Goal: Use online tool/utility: Utilize a website feature to perform a specific function

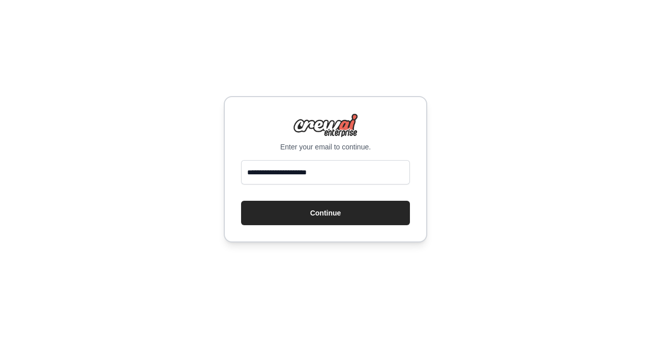
type input "**********"
click at [241, 201] on button "Continue" at bounding box center [325, 213] width 169 height 24
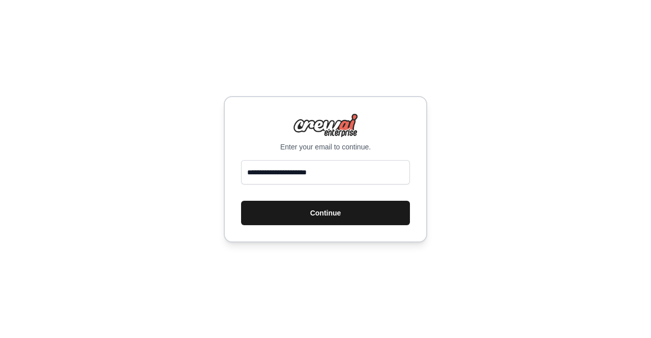
click at [314, 212] on button "Continue" at bounding box center [325, 213] width 169 height 24
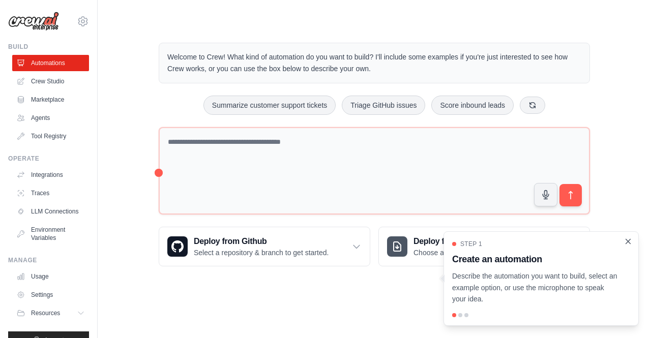
click at [629, 245] on icon "Close walkthrough" at bounding box center [627, 241] width 9 height 9
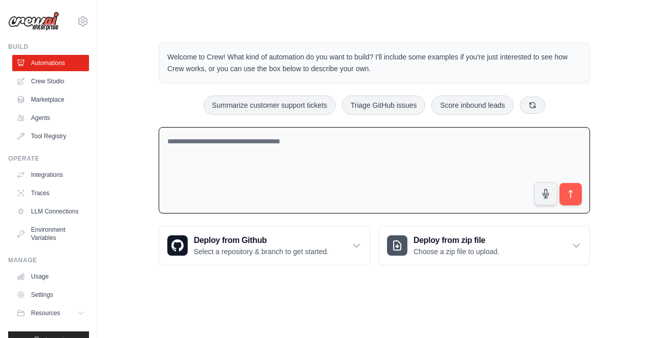
click at [236, 159] on textarea at bounding box center [374, 170] width 431 height 87
paste textarea "**********"
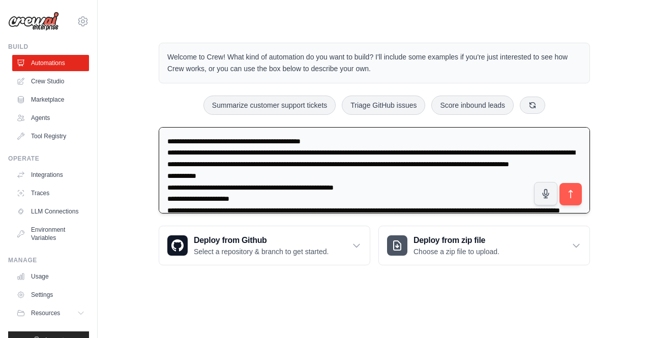
scroll to position [741, 0]
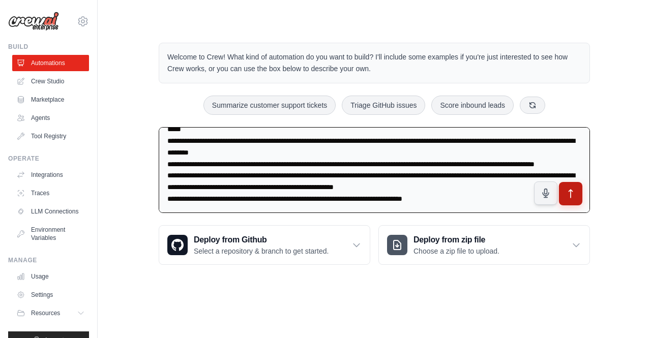
type textarea "**********"
click at [572, 192] on icon "submit" at bounding box center [570, 194] width 11 height 11
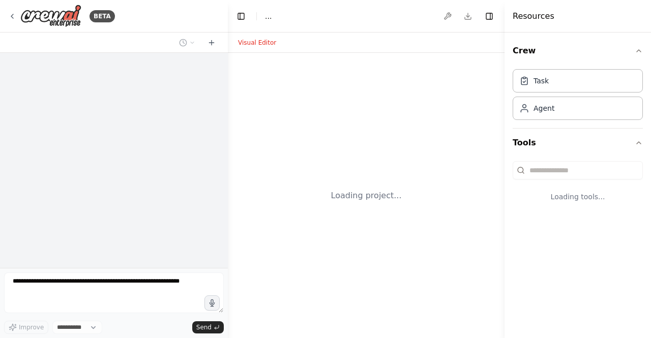
select select "****"
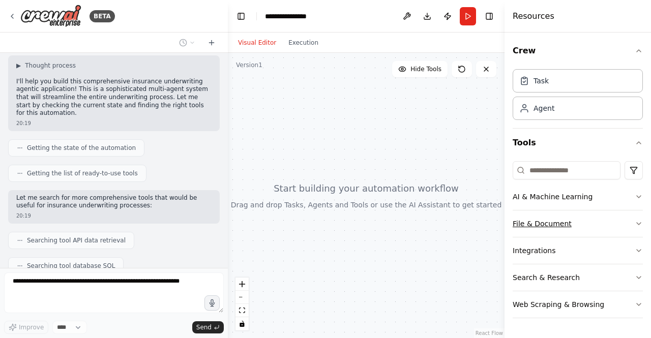
scroll to position [724, 0]
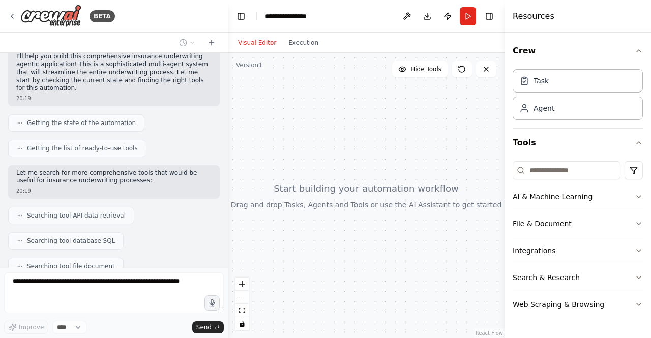
click at [635, 222] on icon "button" at bounding box center [638, 224] width 8 height 8
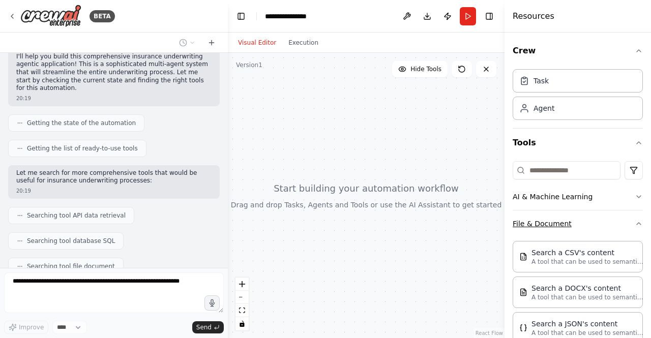
scroll to position [749, 0]
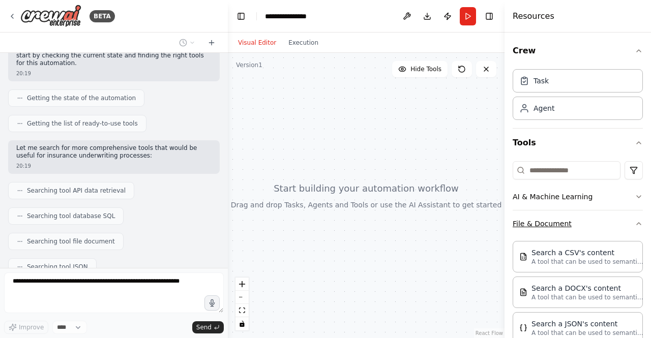
click at [634, 221] on icon "button" at bounding box center [638, 224] width 8 height 8
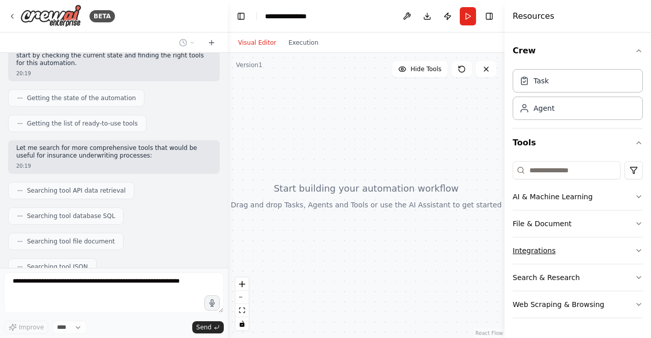
scroll to position [775, 0]
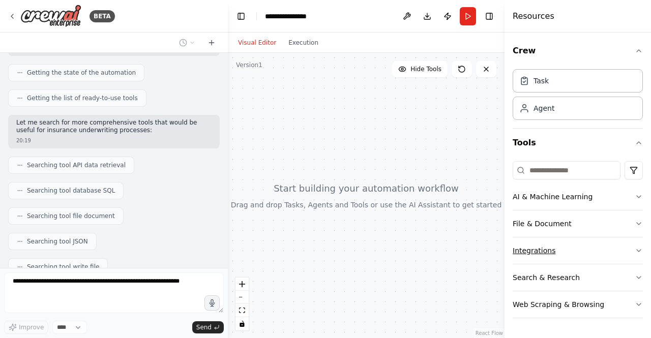
click at [635, 247] on icon "button" at bounding box center [638, 251] width 8 height 8
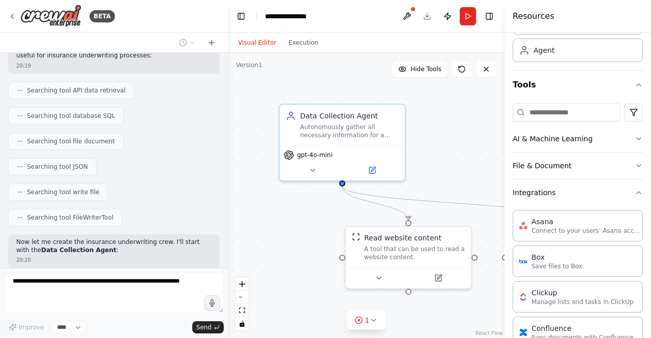
scroll to position [59, 0]
click at [634, 194] on icon "button" at bounding box center [638, 192] width 8 height 8
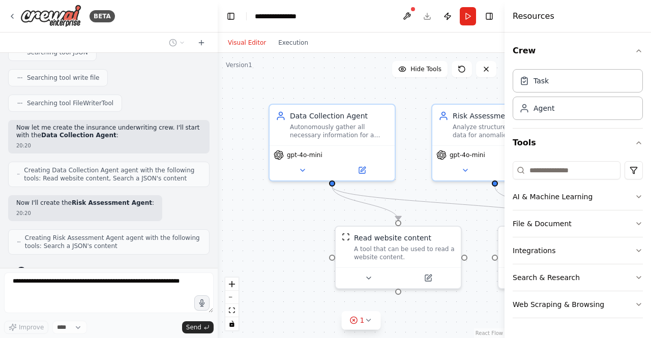
scroll to position [1003, 0]
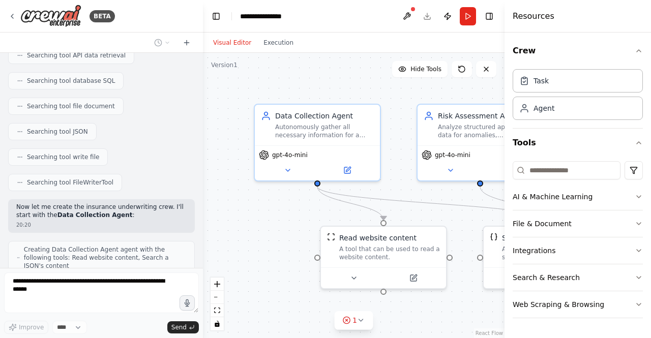
drag, startPoint x: 226, startPoint y: 87, endPoint x: 203, endPoint y: 91, distance: 23.3
click at [203, 91] on div "BETA Insurance Underwriting Agentic Application Blueprint An agentic applicatio…" at bounding box center [325, 169] width 651 height 338
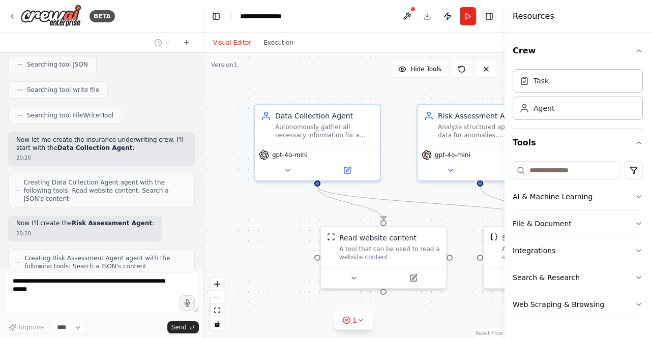
click at [491, 16] on button "Toggle Right Sidebar" at bounding box center [489, 16] width 14 height 14
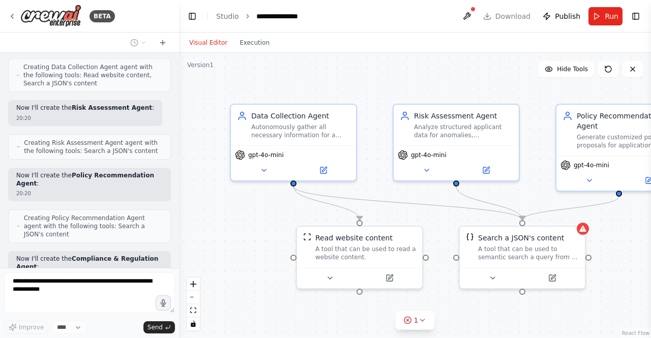
scroll to position [1304, 0]
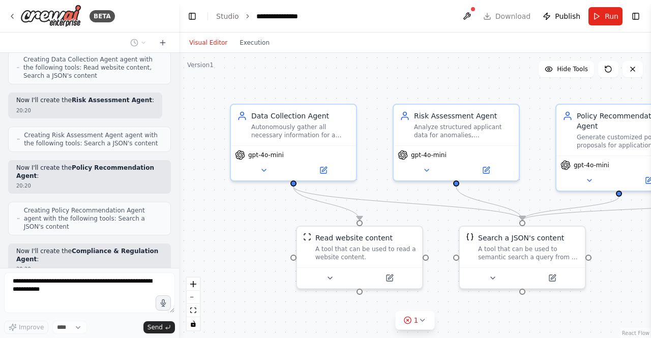
drag, startPoint x: 199, startPoint y: 150, endPoint x: 179, endPoint y: 152, distance: 20.5
click at [179, 152] on div "BETA Insurance Underwriting Agentic Application Blueprint An agentic applicatio…" at bounding box center [325, 169] width 651 height 338
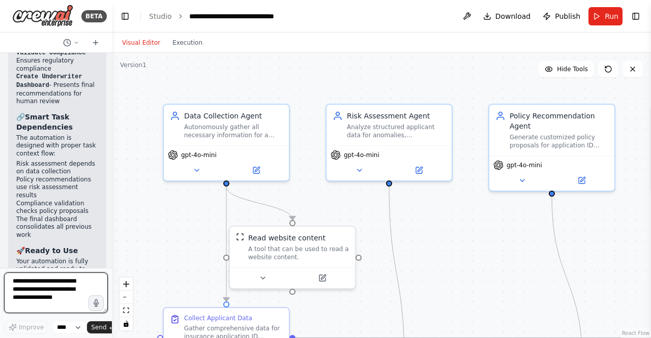
scroll to position [4222, 0]
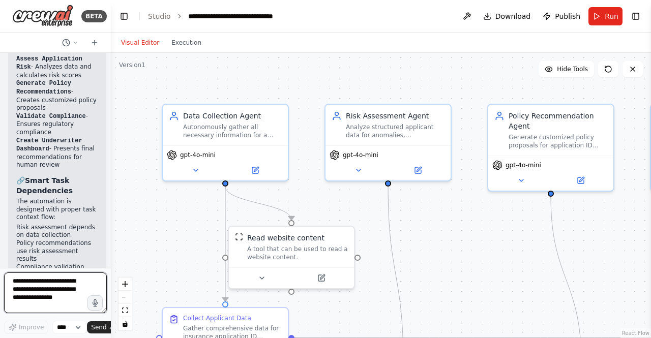
drag, startPoint x: 178, startPoint y: 199, endPoint x: 111, endPoint y: 196, distance: 67.1
click at [111, 196] on div "BETA Insurance Underwriting Agentic Application Blueprint An agentic applicatio…" at bounding box center [325, 169] width 651 height 338
click at [127, 301] on button "zoom out" at bounding box center [124, 297] width 13 height 13
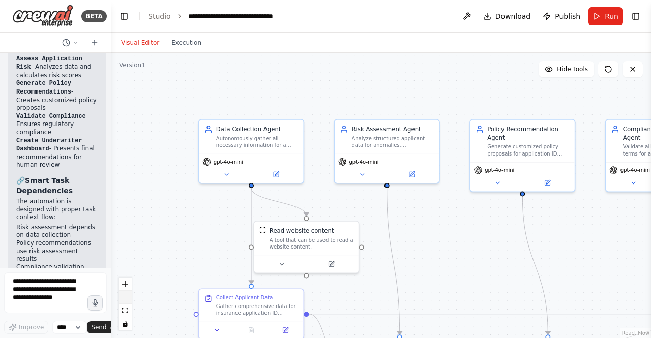
click at [127, 301] on button "zoom out" at bounding box center [124, 297] width 13 height 13
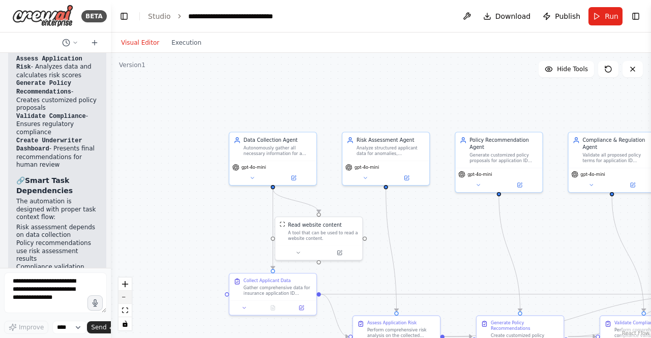
click at [127, 301] on button "zoom out" at bounding box center [124, 297] width 13 height 13
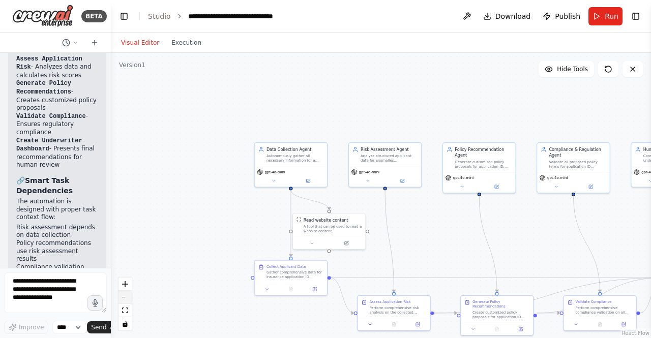
click at [127, 301] on button "zoom out" at bounding box center [124, 297] width 13 height 13
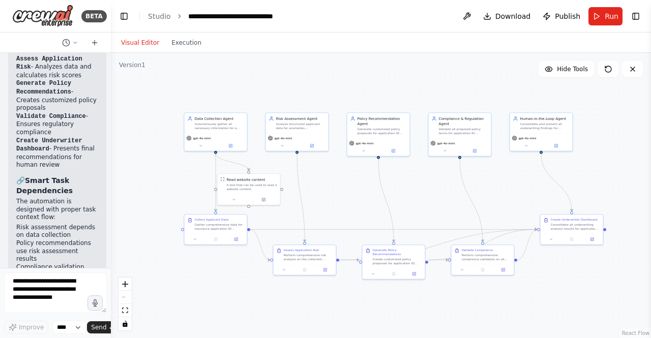
drag, startPoint x: 453, startPoint y: 109, endPoint x: 364, endPoint y: 70, distance: 97.6
click at [364, 70] on div ".deletable-edge-delete-btn { width: 20px; height: 20px; border: 0px solid #ffff…" at bounding box center [381, 195] width 540 height 285
click at [127, 285] on icon "zoom in" at bounding box center [125, 284] width 6 height 6
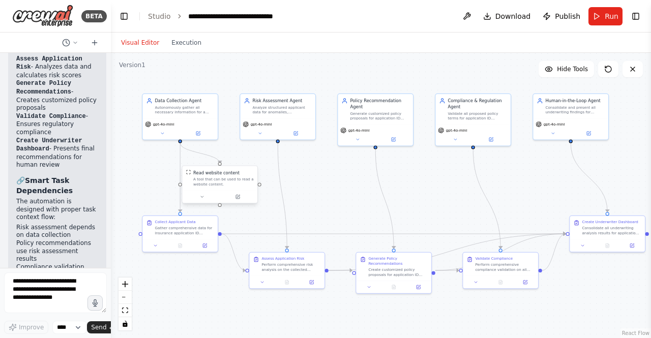
click at [235, 180] on div "A tool that can be used to read a website content." at bounding box center [223, 182] width 60 height 10
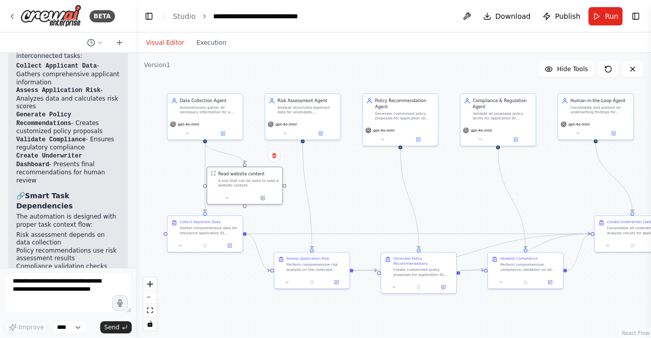
scroll to position [3344, 0]
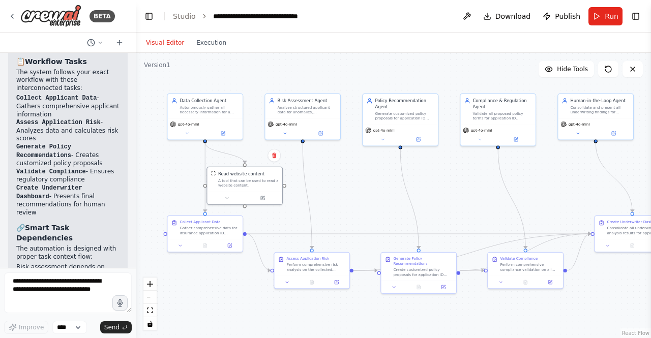
drag, startPoint x: 108, startPoint y: 162, endPoint x: 137, endPoint y: 158, distance: 28.7
click at [137, 158] on div "BETA Insurance Underwriting Agentic Application Blueprint An agentic applicatio…" at bounding box center [325, 169] width 651 height 338
click at [133, 252] on div at bounding box center [135, 169] width 4 height 338
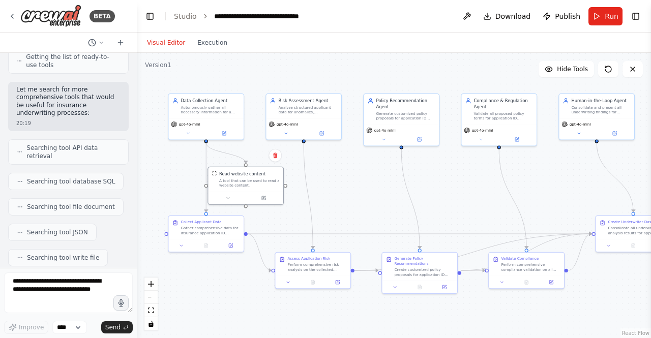
scroll to position [1683, 0]
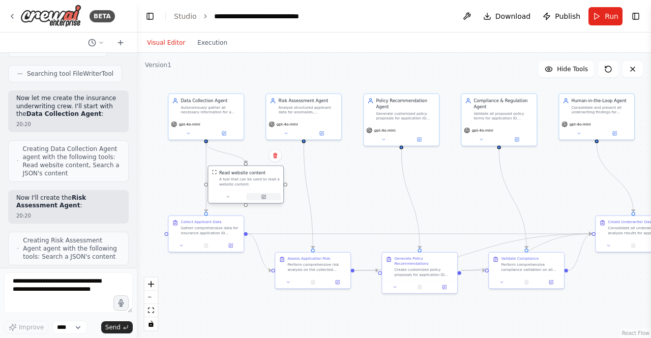
click at [264, 198] on icon at bounding box center [264, 197] width 4 height 4
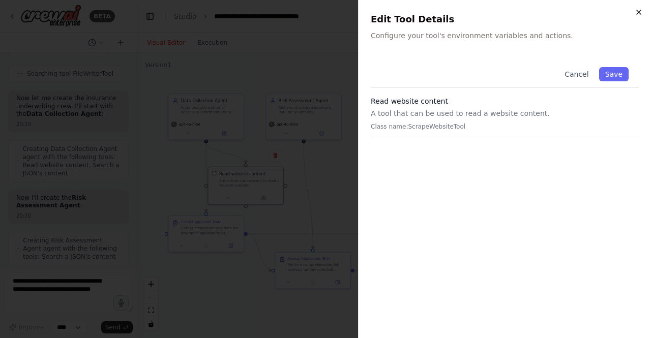
click at [640, 13] on icon "button" at bounding box center [638, 12] width 8 height 8
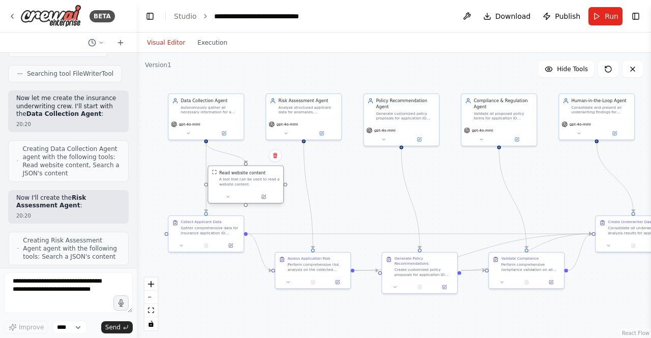
click at [252, 177] on div "A tool that can be used to read a website content." at bounding box center [249, 182] width 60 height 10
click at [278, 156] on icon at bounding box center [275, 155] width 6 height 6
click at [255, 157] on button "Confirm" at bounding box center [246, 155] width 36 height 12
click at [286, 282] on icon at bounding box center [288, 281] width 5 height 5
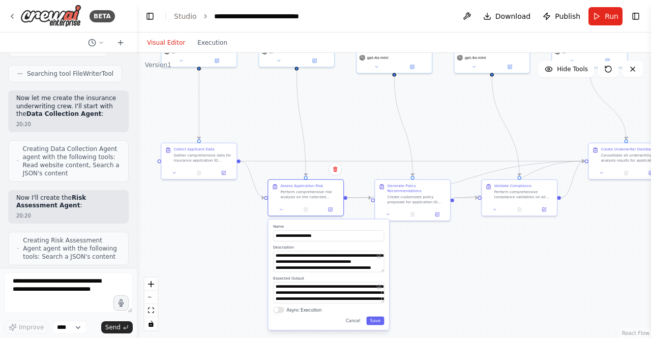
drag, startPoint x: 474, startPoint y: 220, endPoint x: 467, endPoint y: 147, distance: 73.0
click at [467, 147] on div ".deletable-edge-delete-btn { width: 20px; height: 20px; border: 0px solid #ffff…" at bounding box center [394, 195] width 514 height 285
click at [355, 324] on button "Cancel" at bounding box center [353, 321] width 22 height 9
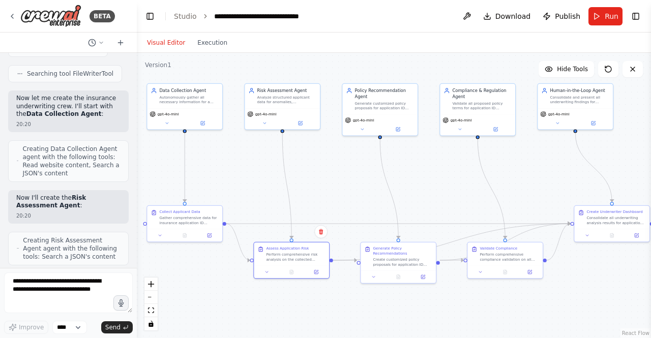
drag, startPoint x: 477, startPoint y: 126, endPoint x: 463, endPoint y: 188, distance: 64.1
click at [463, 188] on div ".deletable-edge-delete-btn { width: 20px; height: 20px; border: 0px solid #ffff…" at bounding box center [394, 195] width 514 height 285
click at [171, 113] on span "gpt-4o-mini" at bounding box center [168, 112] width 21 height 5
click at [612, 17] on span "Run" at bounding box center [611, 16] width 14 height 10
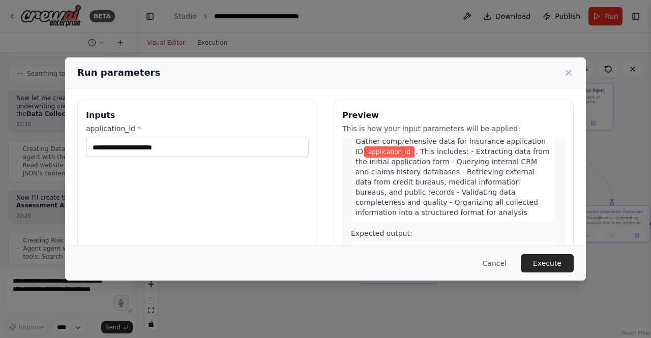
scroll to position [17, 0]
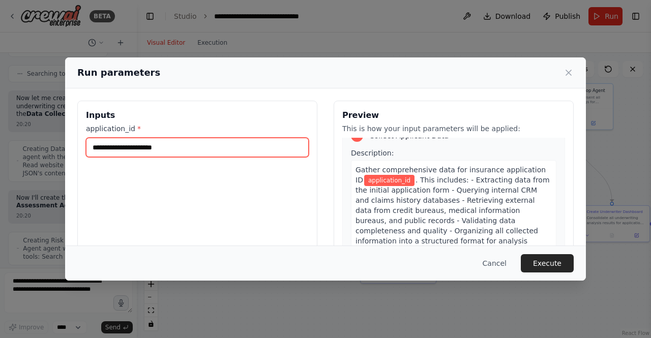
click at [189, 139] on input "application_id *" at bounding box center [197, 147] width 223 height 19
type input "**********"
drag, startPoint x: 117, startPoint y: 145, endPoint x: 20, endPoint y: 144, distance: 96.6
click at [20, 144] on div "**********" at bounding box center [325, 169] width 651 height 338
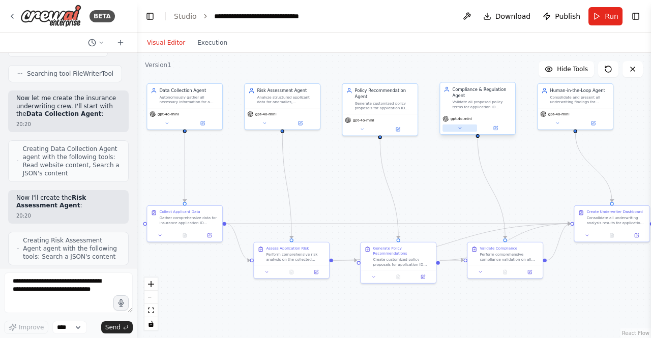
click at [460, 128] on icon at bounding box center [459, 128] width 3 height 1
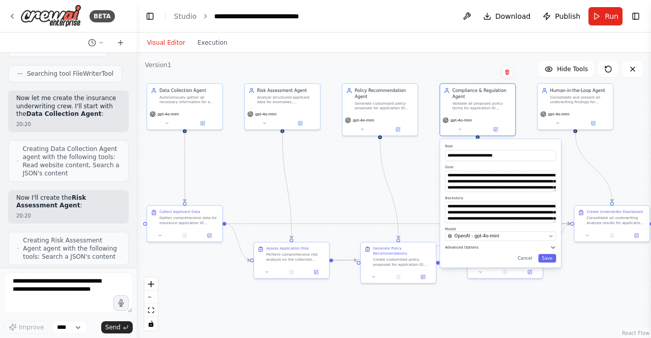
click at [554, 248] on icon "button" at bounding box center [552, 247] width 6 height 6
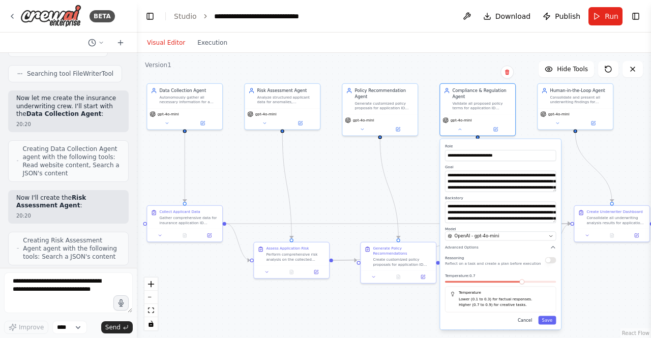
click at [527, 322] on button "Cancel" at bounding box center [525, 320] width 22 height 9
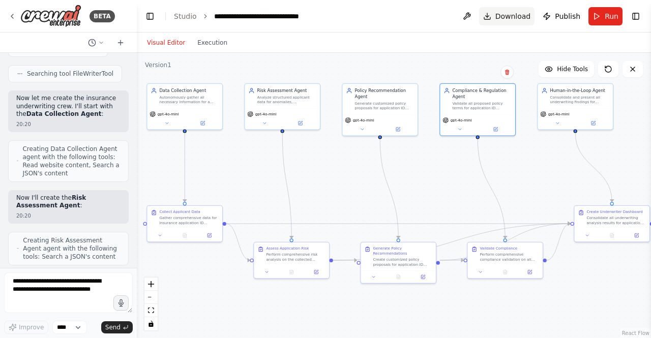
click at [507, 20] on span "Download" at bounding box center [513, 16] width 36 height 10
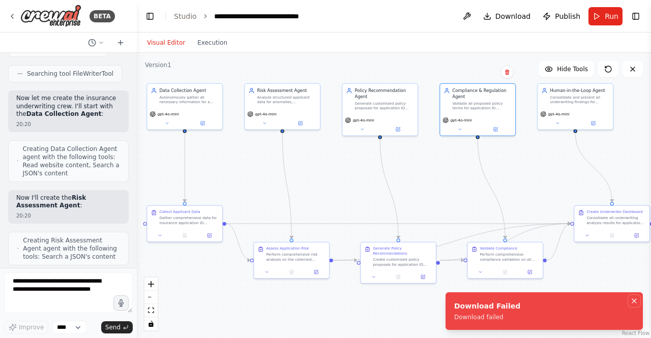
click at [636, 300] on icon "Notifications (F8)" at bounding box center [634, 301] width 8 height 8
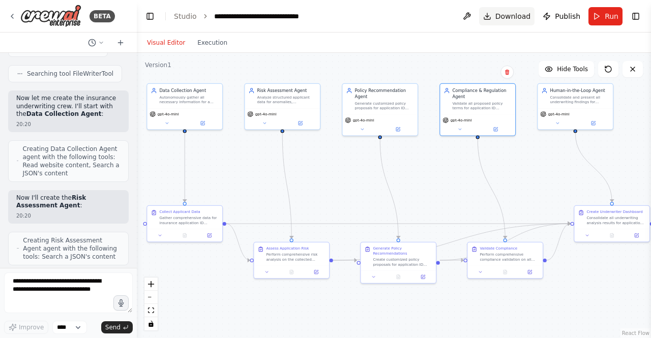
click at [498, 15] on button "Download" at bounding box center [507, 16] width 56 height 18
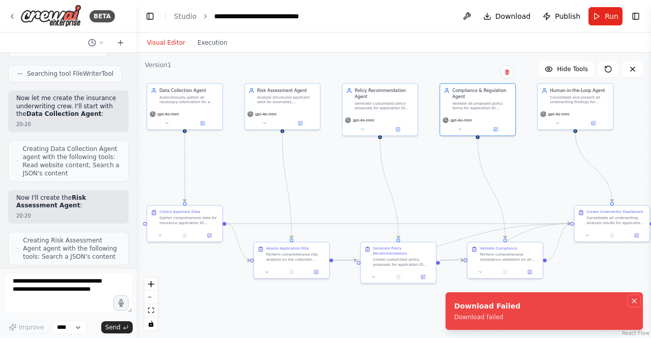
click at [632, 302] on icon "Notifications (F8)" at bounding box center [634, 301] width 8 height 8
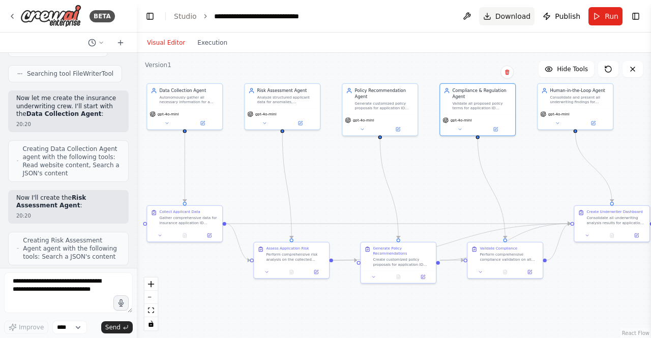
click at [506, 14] on span "Download" at bounding box center [513, 16] width 36 height 10
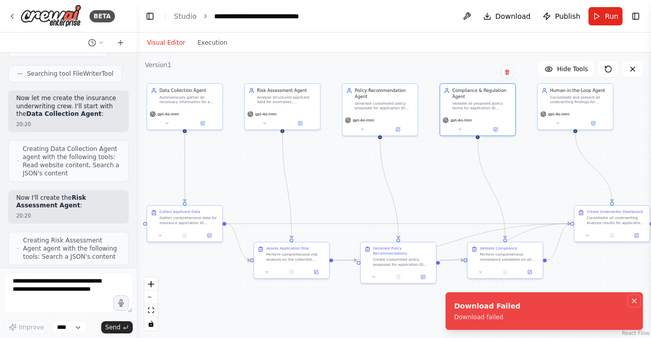
click at [635, 302] on icon "Notifications (F8)" at bounding box center [634, 301] width 8 height 8
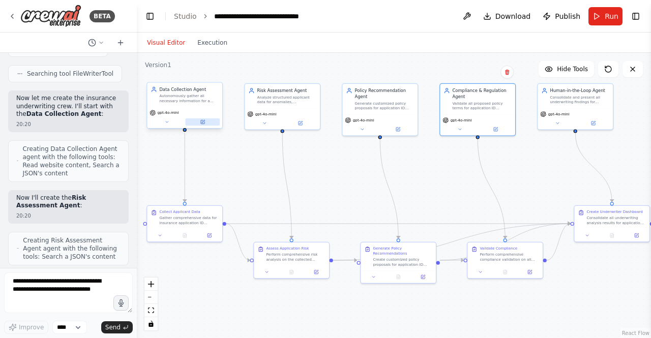
click at [206, 121] on button at bounding box center [202, 121] width 35 height 7
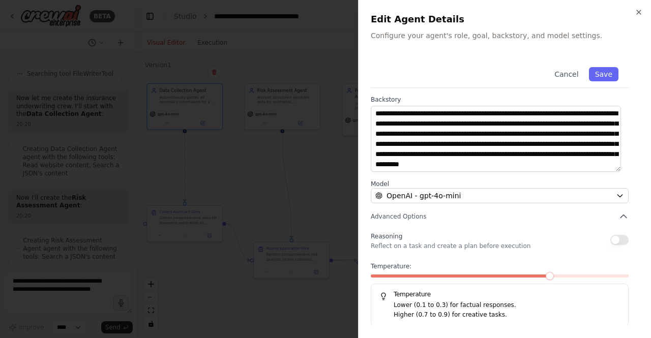
scroll to position [0, 0]
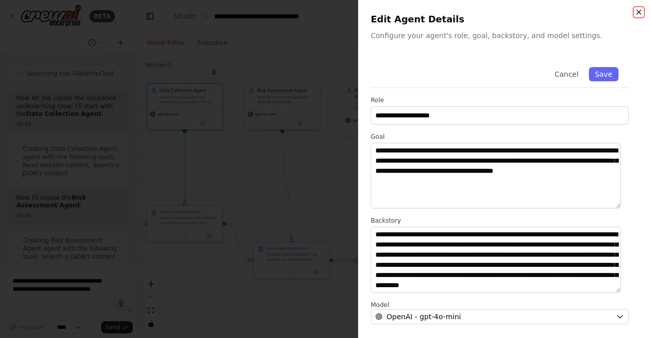
click at [640, 15] on icon "button" at bounding box center [638, 12] width 8 height 8
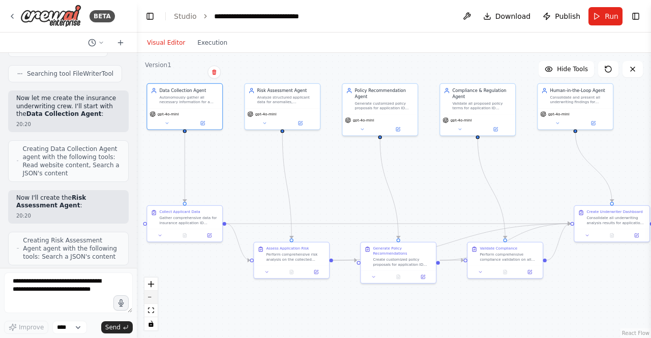
click at [153, 300] on button "zoom out" at bounding box center [150, 297] width 13 height 13
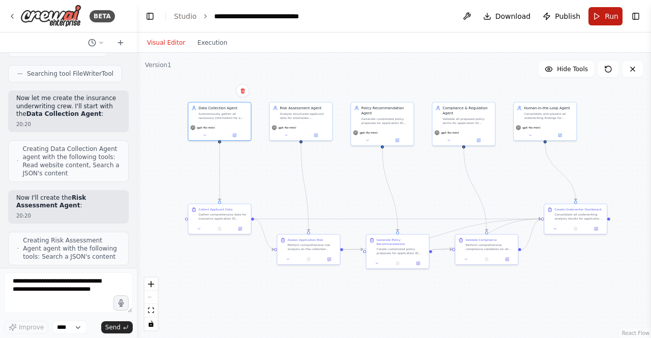
click at [598, 18] on button "Run" at bounding box center [605, 16] width 34 height 18
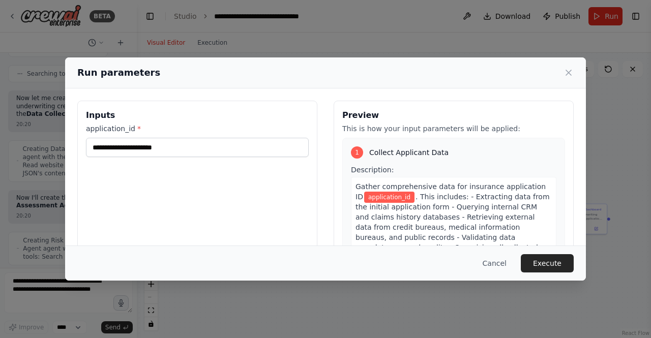
click at [234, 135] on div "application_id *" at bounding box center [197, 141] width 223 height 34
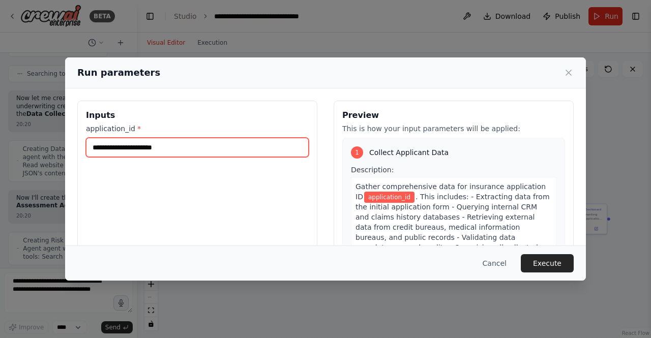
click at [227, 139] on input "application_id *" at bounding box center [197, 147] width 223 height 19
click at [231, 150] on input "application_id *" at bounding box center [197, 147] width 223 height 19
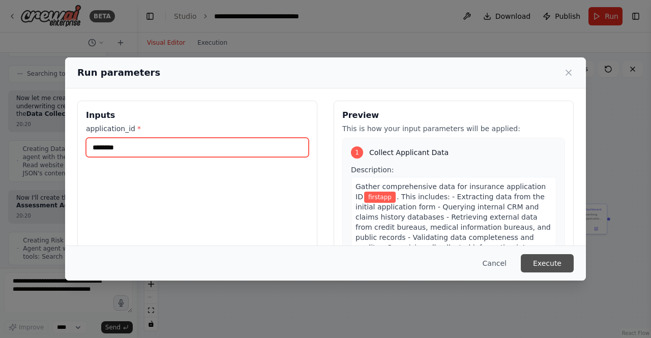
type input "********"
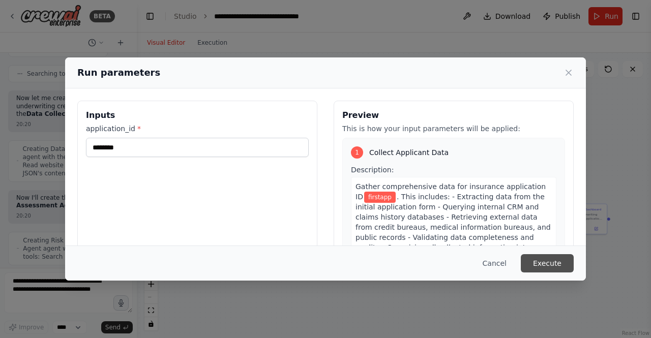
click at [548, 267] on button "Execute" at bounding box center [546, 263] width 53 height 18
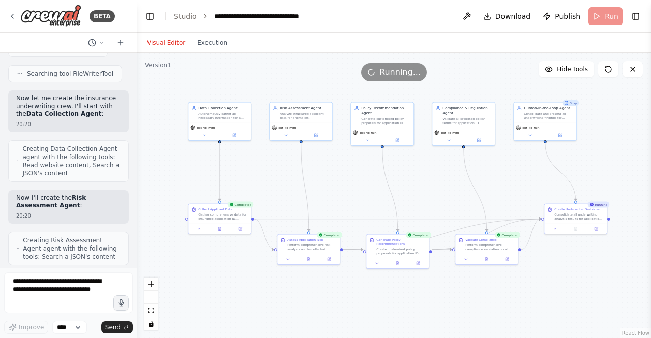
scroll to position [3434, 0]
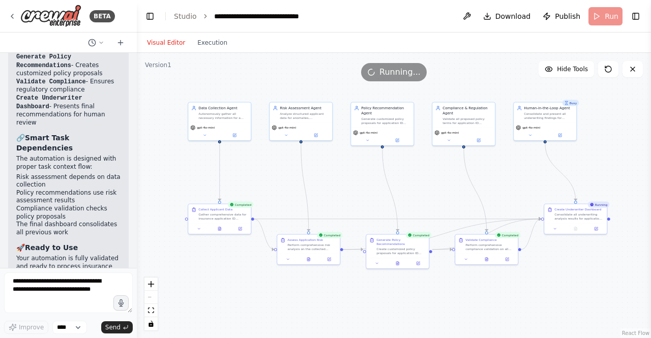
click at [396, 82] on div ".deletable-edge-delete-btn { width: 20px; height: 20px; border: 0px solid #ffff…" at bounding box center [394, 195] width 514 height 285
click at [636, 74] on button at bounding box center [632, 69] width 20 height 16
click at [609, 69] on icon at bounding box center [608, 69] width 8 height 8
click at [601, 14] on header "**********" at bounding box center [394, 16] width 514 height 33
click at [192, 15] on link "Studio" at bounding box center [185, 16] width 23 height 8
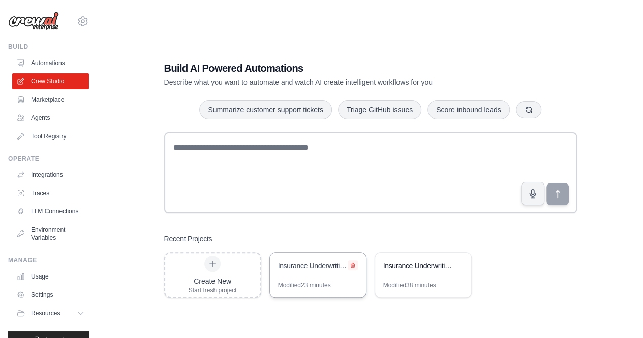
click at [352, 264] on icon at bounding box center [353, 265] width 4 height 5
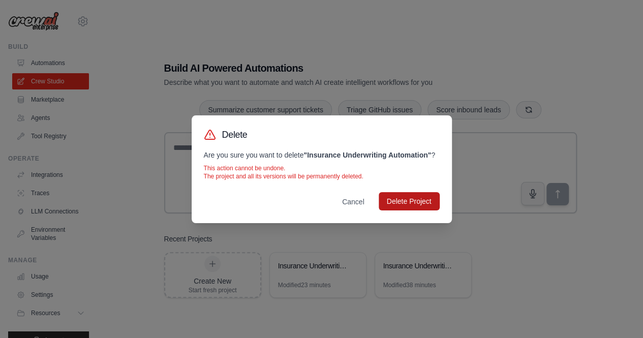
click at [411, 198] on button "Delete Project" at bounding box center [409, 201] width 61 height 18
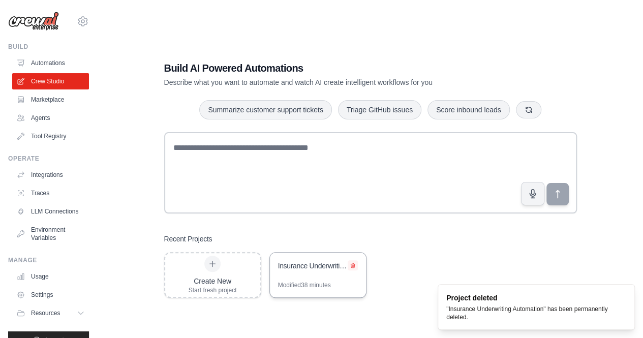
click at [355, 266] on icon at bounding box center [353, 265] width 6 height 6
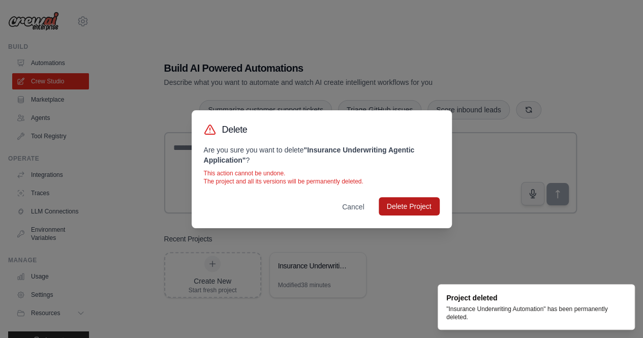
click at [416, 201] on button "Delete Project" at bounding box center [409, 206] width 61 height 18
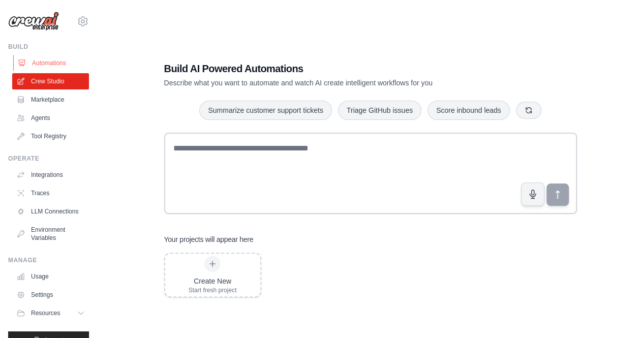
click at [50, 65] on link "Automations" at bounding box center [51, 63] width 77 height 16
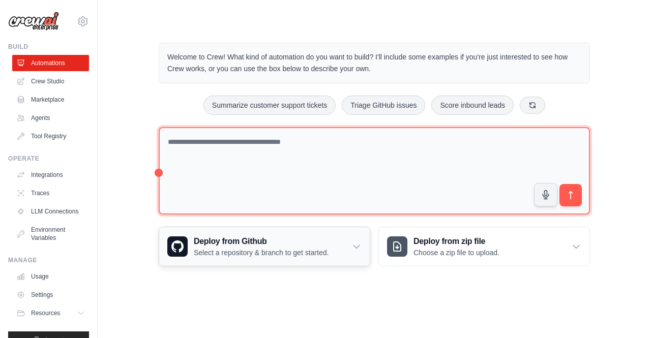
drag, startPoint x: 259, startPoint y: 162, endPoint x: 327, endPoint y: 261, distance: 120.5
click at [327, 261] on div "Welcome to Crew! What kind of automation do you want to build? I'll include som…" at bounding box center [373, 154] width 455 height 256
